Goal: Communication & Community: Answer question/provide support

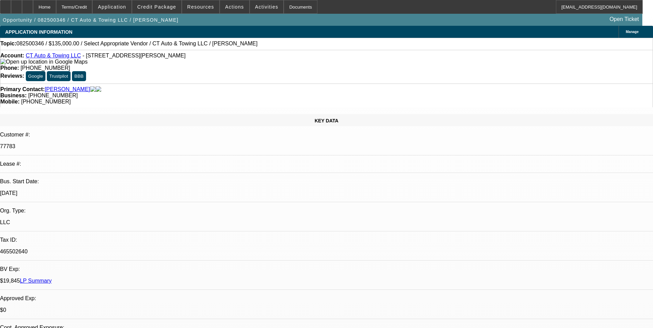
select select "0"
select select "2"
select select "0.1"
select select "1"
select select "2"
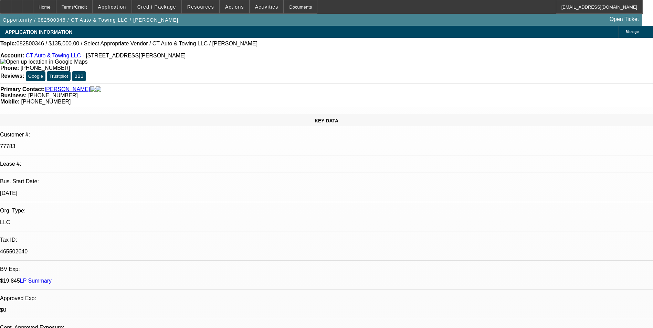
select select "4"
radio input "true"
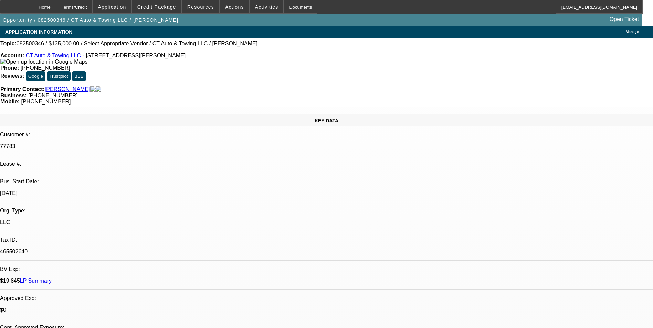
drag, startPoint x: 586, startPoint y: 128, endPoint x: 502, endPoint y: 126, distance: 84.4
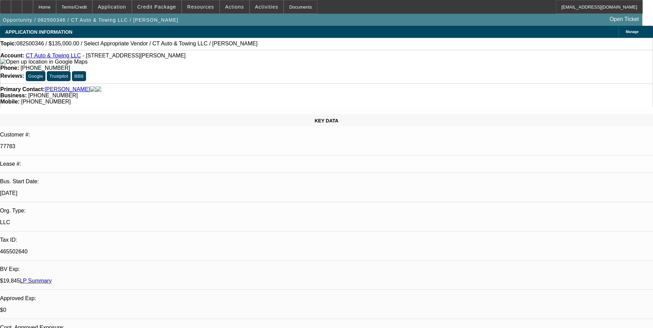
type textarea "Payment history good with BFC-on-time so far-03 & 04 deal/ GPS is active on03 d…"
radio input "false"
radio input "true"
select select "0"
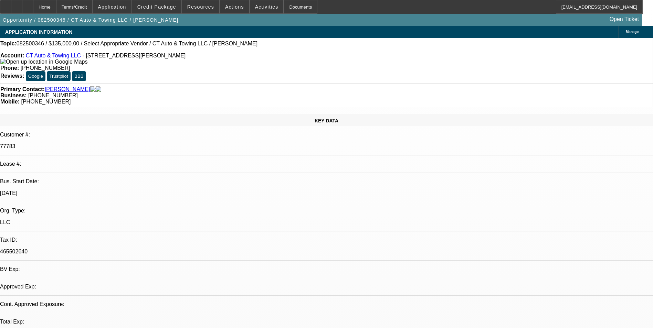
select select "2"
select select "0.1"
select select "1"
select select "2"
select select "4"
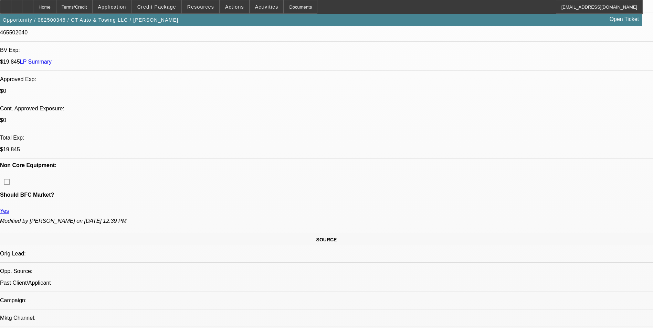
scroll to position [310, 0]
